Goal: Information Seeking & Learning: Learn about a topic

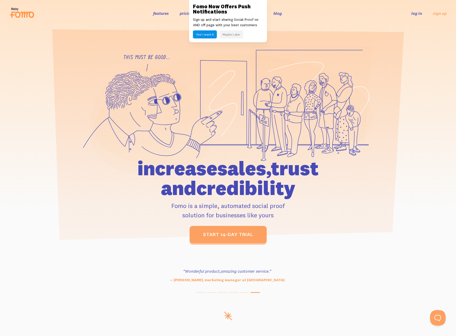
click at [231, 32] on button "Maybe Later" at bounding box center [231, 34] width 24 height 8
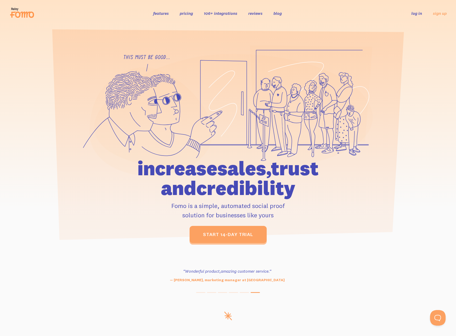
click at [190, 14] on link "pricing" at bounding box center [186, 13] width 13 height 5
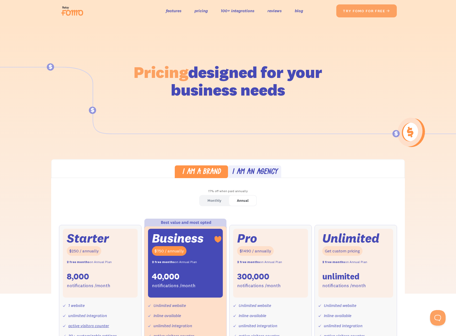
click at [220, 197] on div "Monthly" at bounding box center [214, 201] width 14 height 8
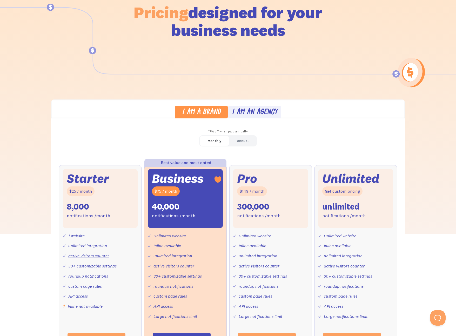
scroll to position [67, 0]
